Goal: Transaction & Acquisition: Obtain resource

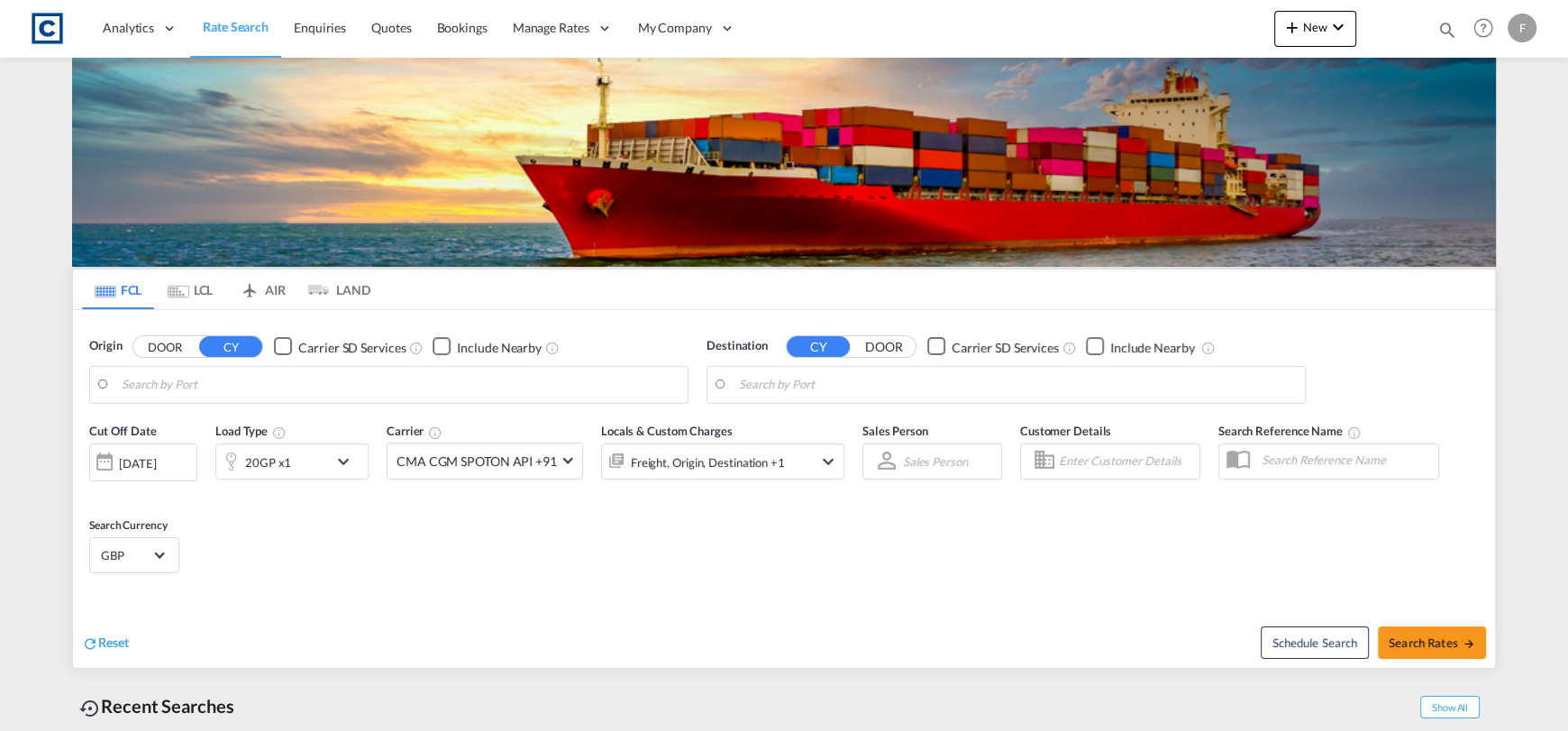
type input "GB-LE11, [GEOGRAPHIC_DATA]"
type input "Bridgetown, BBBGI"
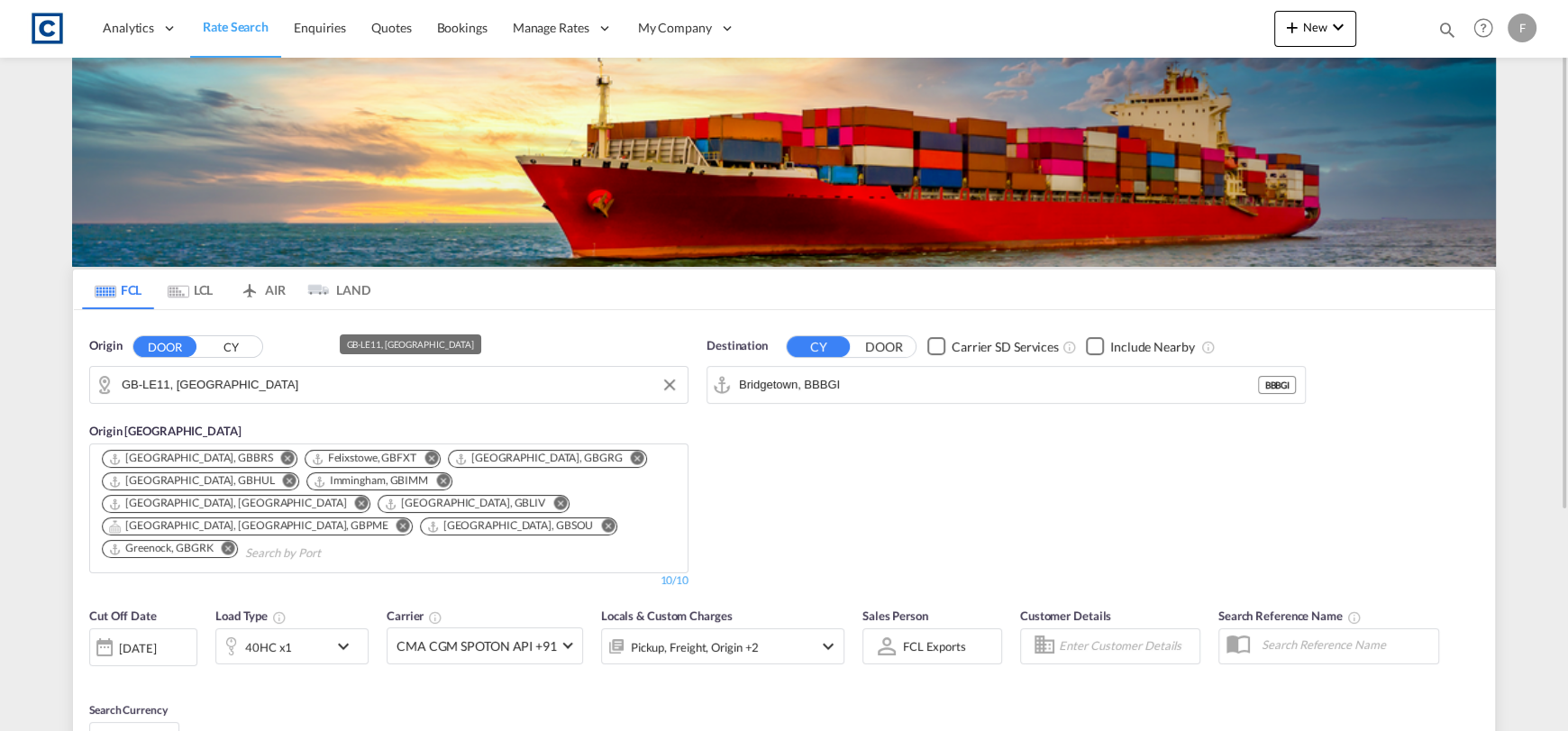
click at [335, 395] on input "GB-LE11, [GEOGRAPHIC_DATA]" at bounding box center [399, 385] width 557 height 27
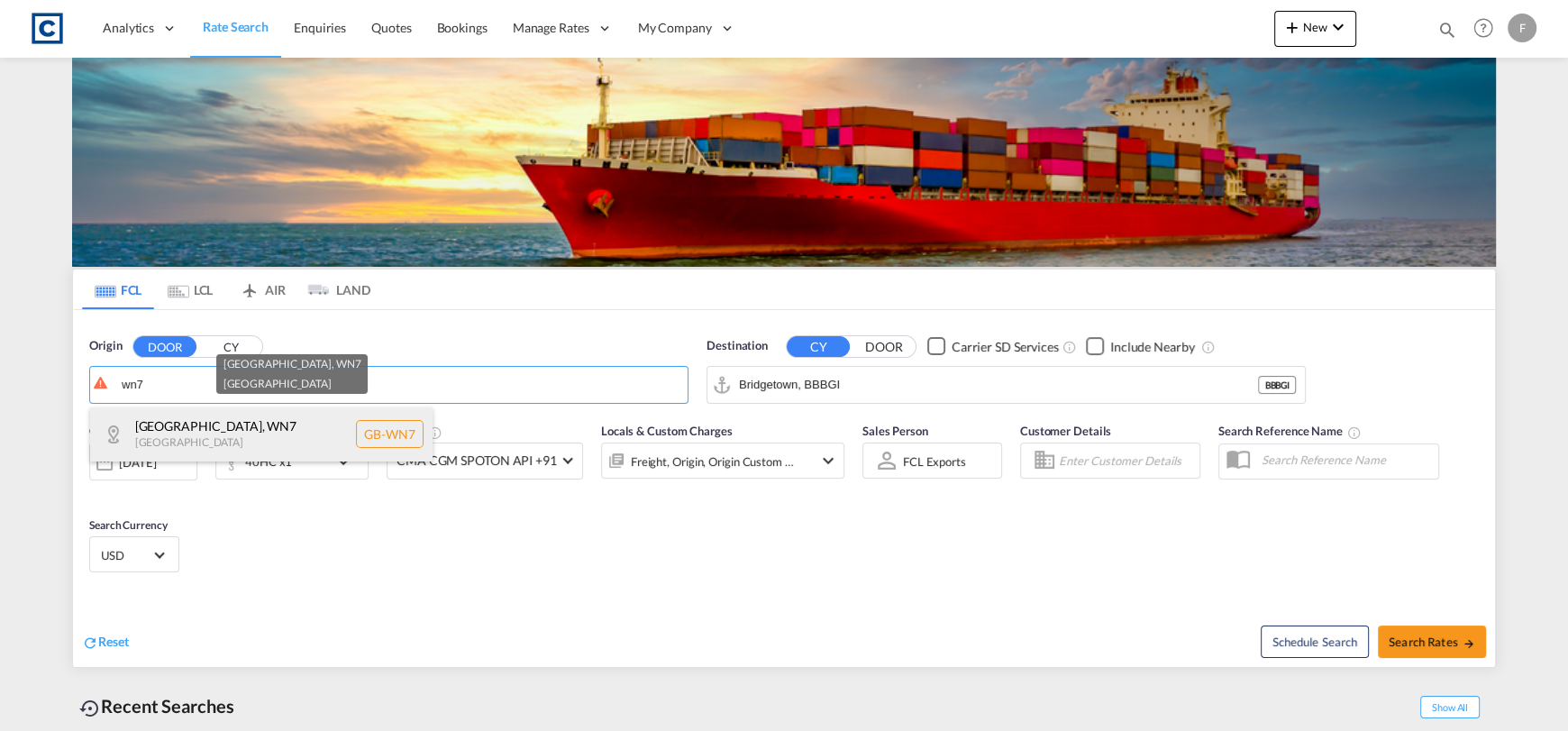
click at [278, 427] on div "[GEOGRAPHIC_DATA] , WN7 [GEOGRAPHIC_DATA] [GEOGRAPHIC_DATA]-WN7" at bounding box center [262, 434] width 342 height 54
type input "GB-WN7, [GEOGRAPHIC_DATA]"
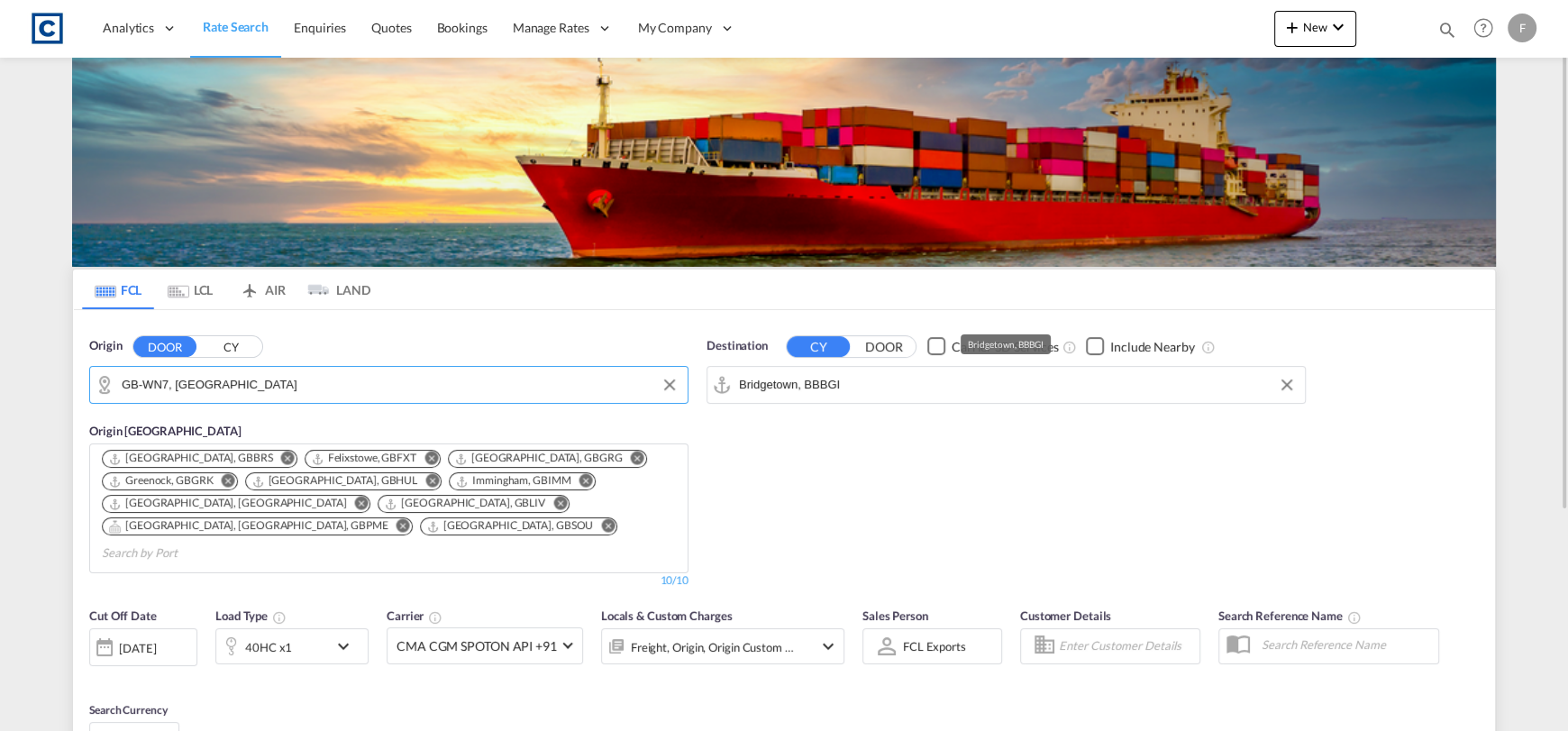
click at [844, 404] on md-autocomplete-wrap "Bridgetown, BBBGI" at bounding box center [1017, 389] width 557 height 36
click at [844, 392] on input "Bridgetown, BBBGI" at bounding box center [1017, 385] width 557 height 27
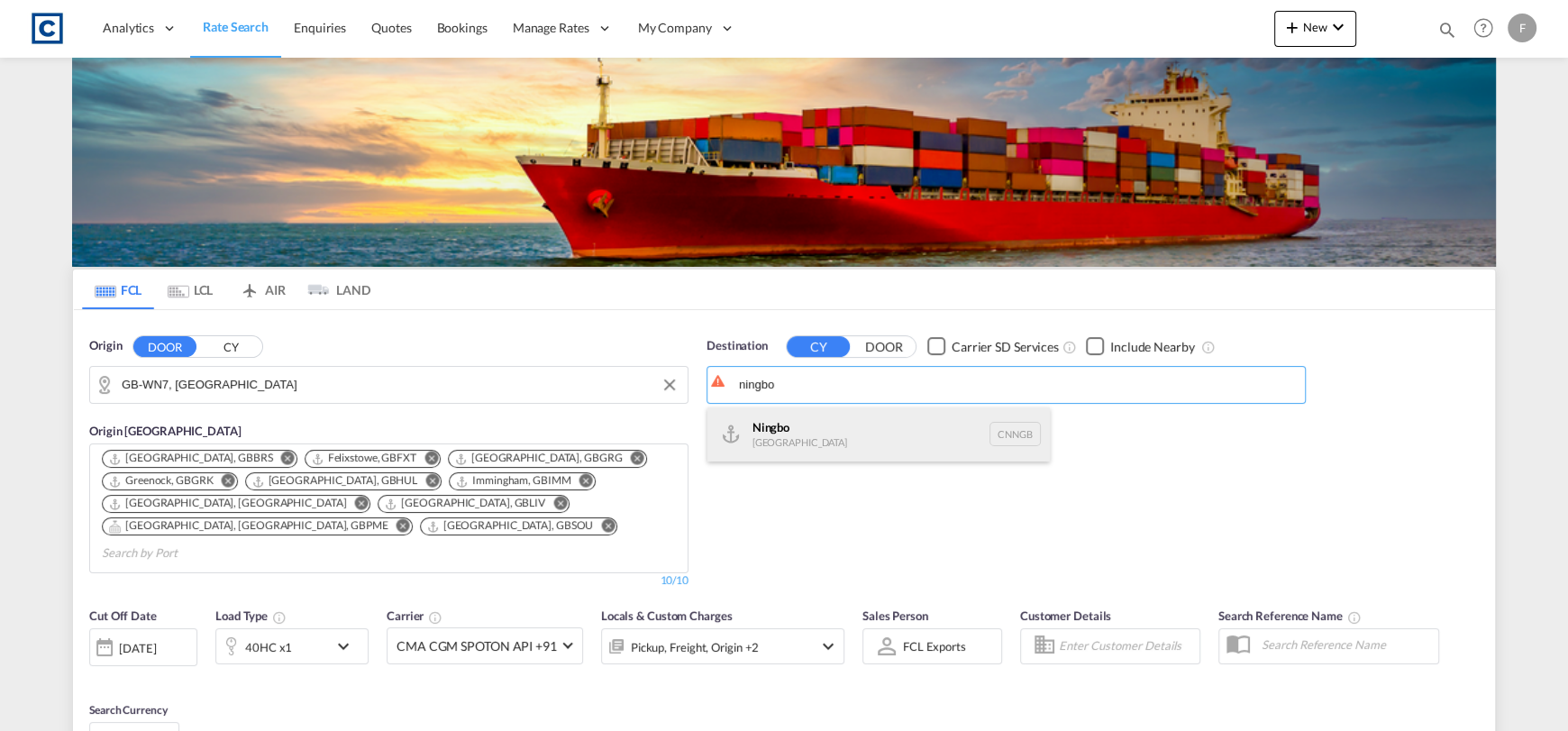
click at [843, 417] on div "Ningbo [GEOGRAPHIC_DATA] CNNGB" at bounding box center [878, 434] width 342 height 54
type input "Ningbo, CNNGB"
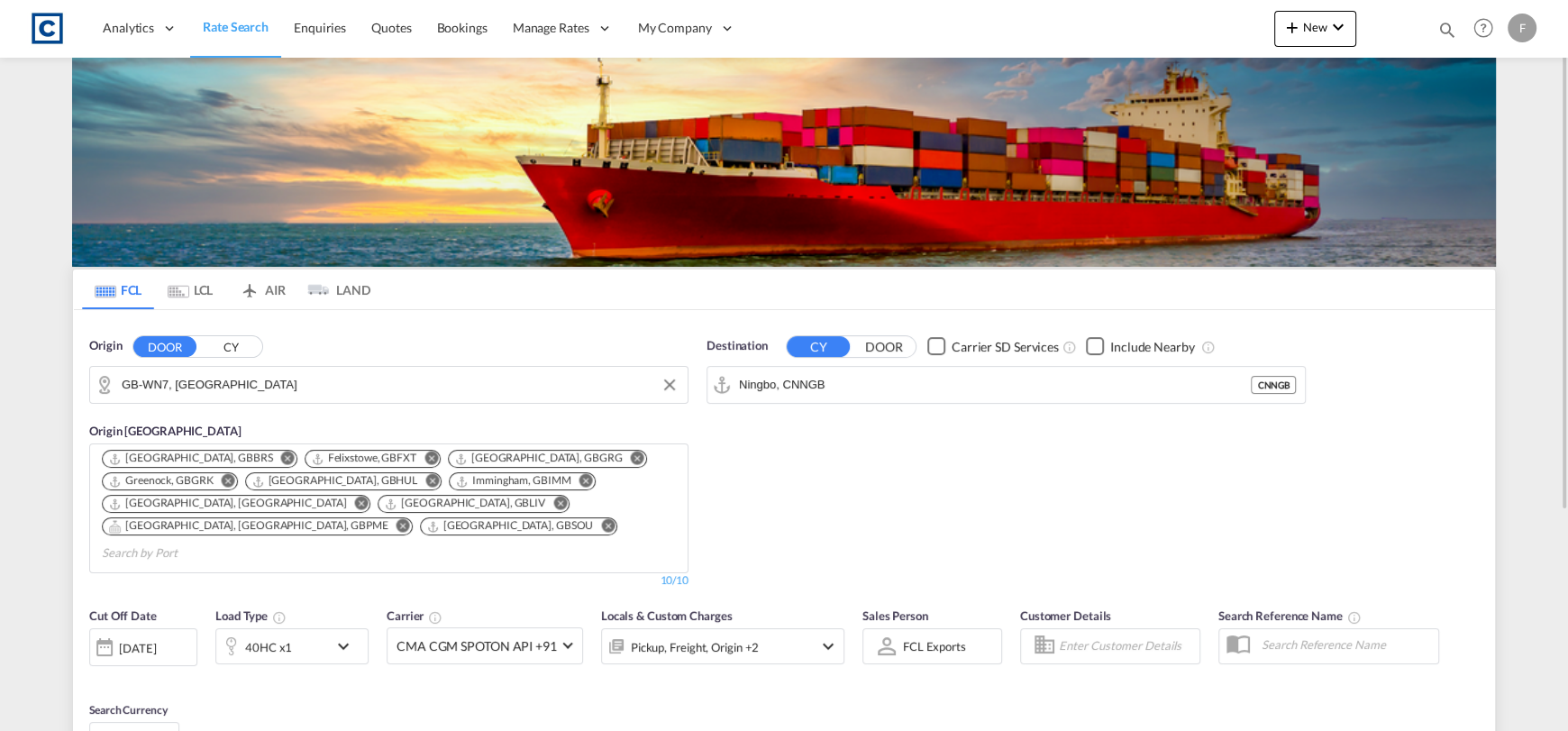
click at [278, 639] on div "40HC x1" at bounding box center [272, 645] width 112 height 36
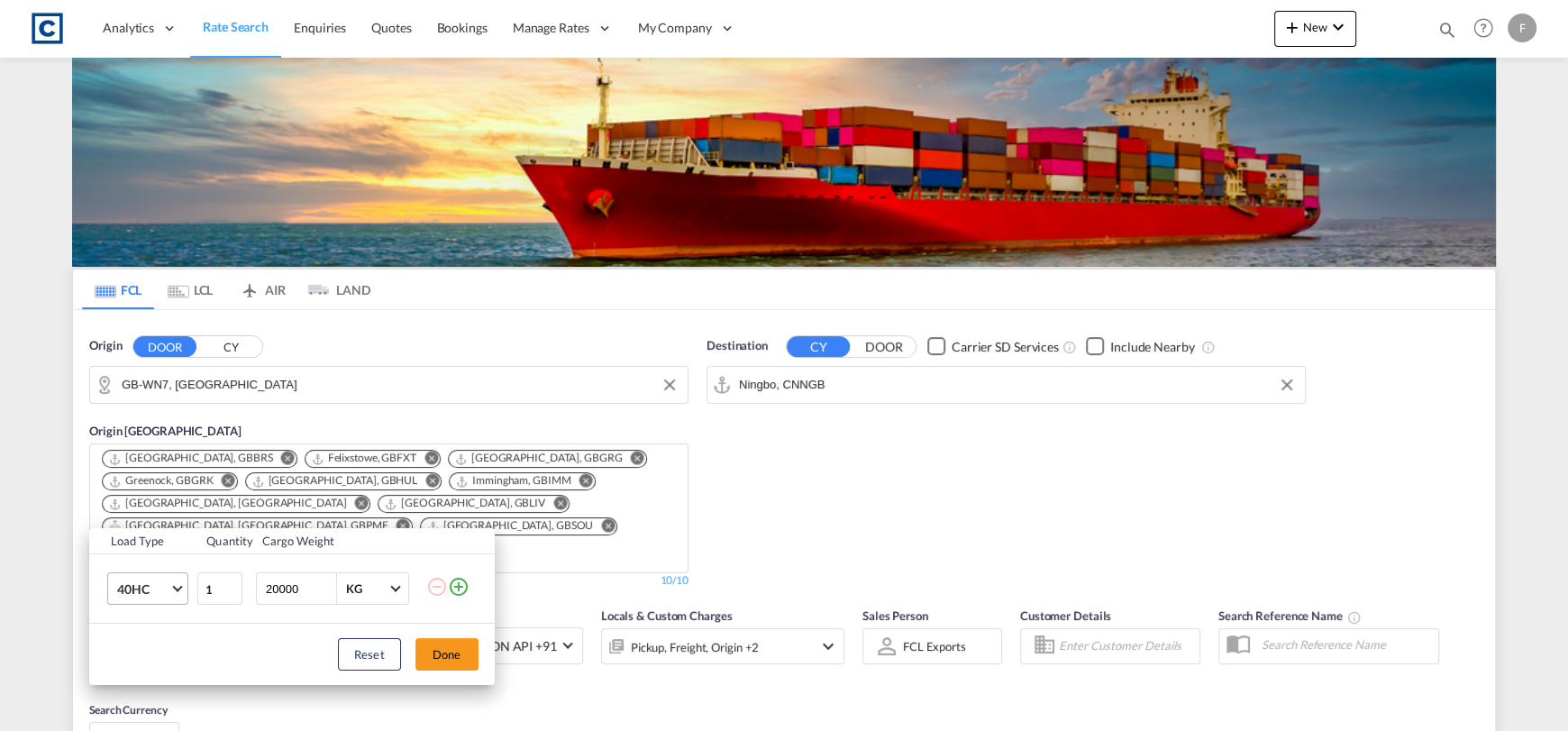
click at [179, 589] on span "Choose: \a40HC" at bounding box center [177, 587] width 10 height 10
click at [144, 498] on div "20GP" at bounding box center [132, 502] width 32 height 18
click at [433, 657] on button "Done" at bounding box center [447, 654] width 63 height 33
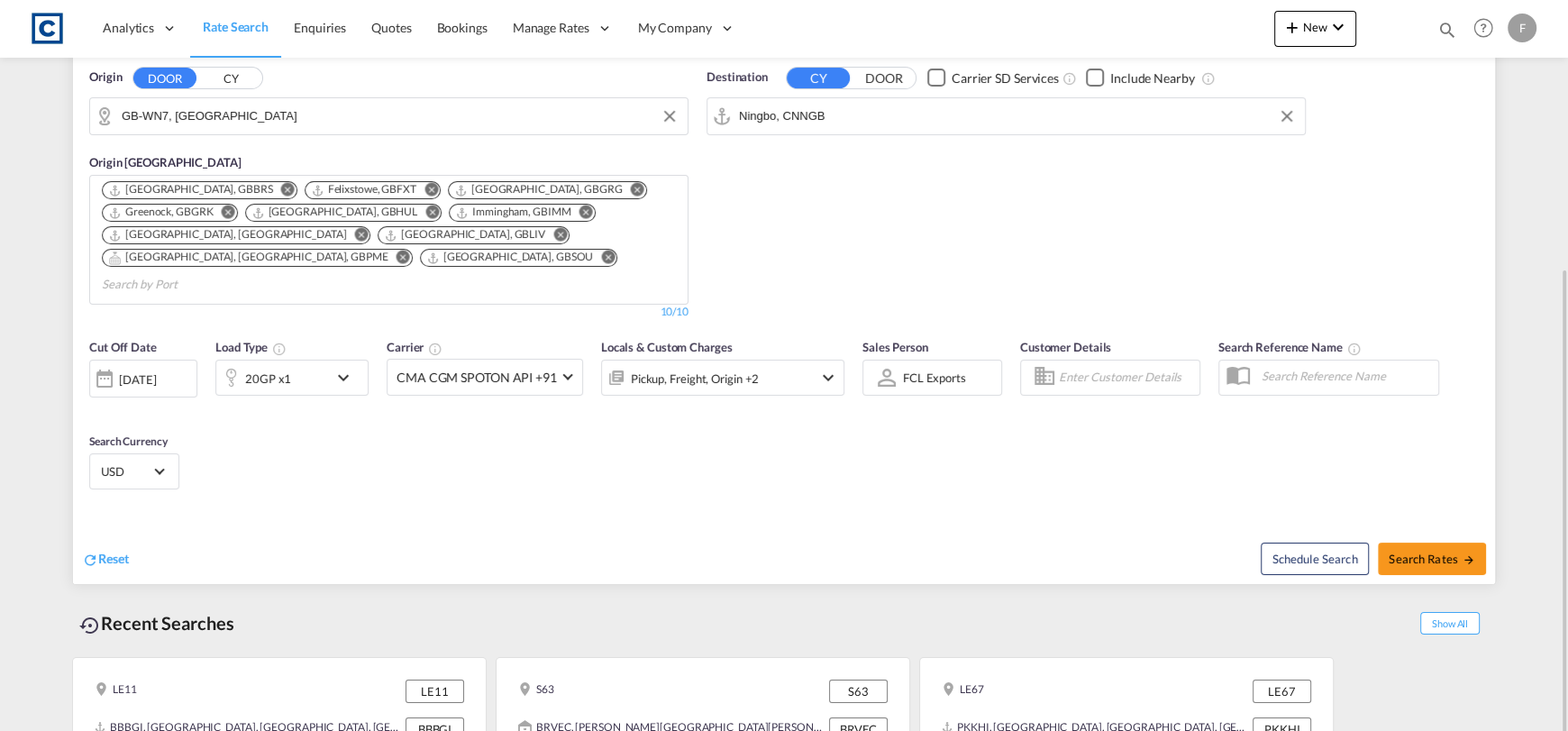
scroll to position [316, 0]
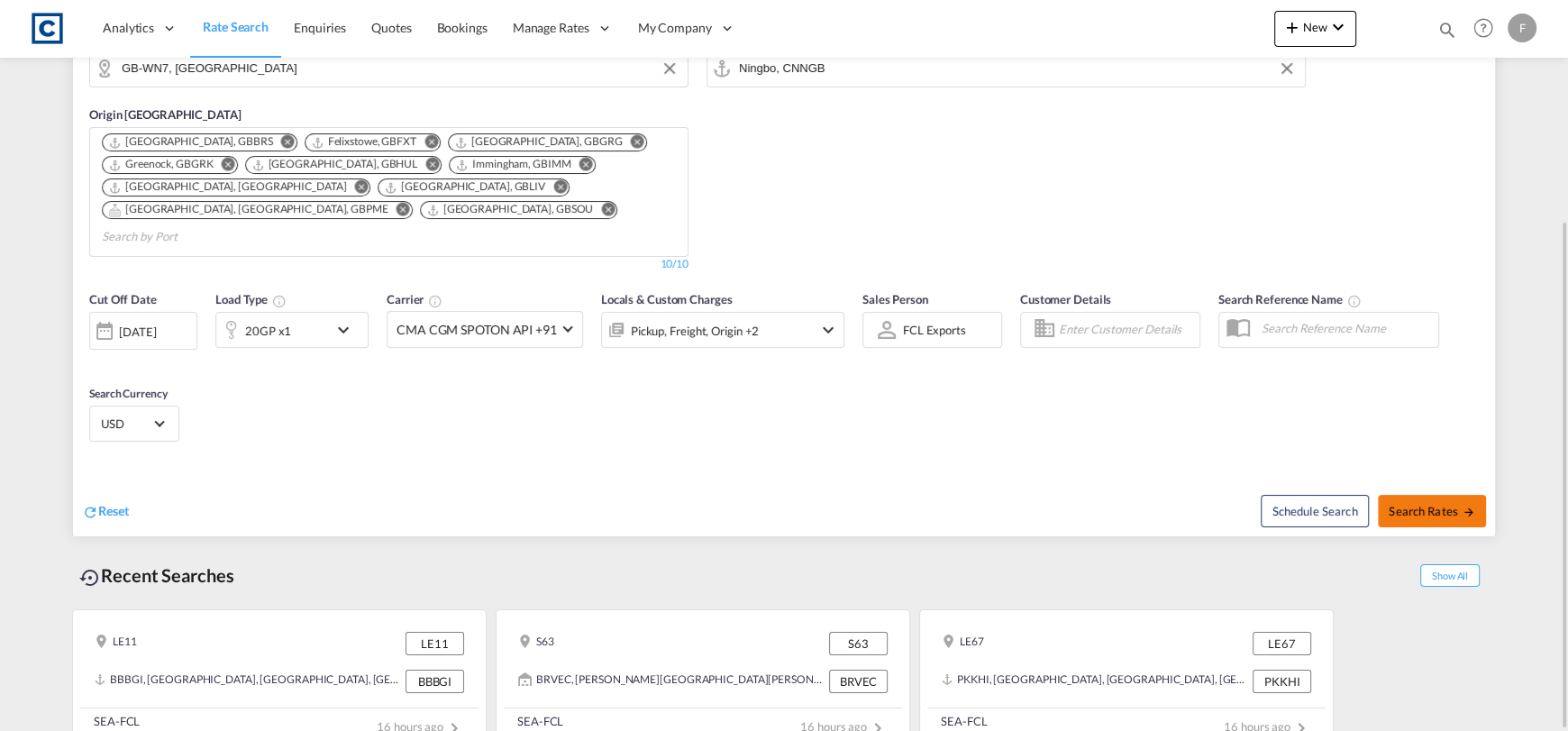
click at [1445, 504] on span "Search Rates" at bounding box center [1432, 511] width 87 height 14
type input "WN7 to CNNGB / [DATE]"
